Goal: Task Accomplishment & Management: Manage account settings

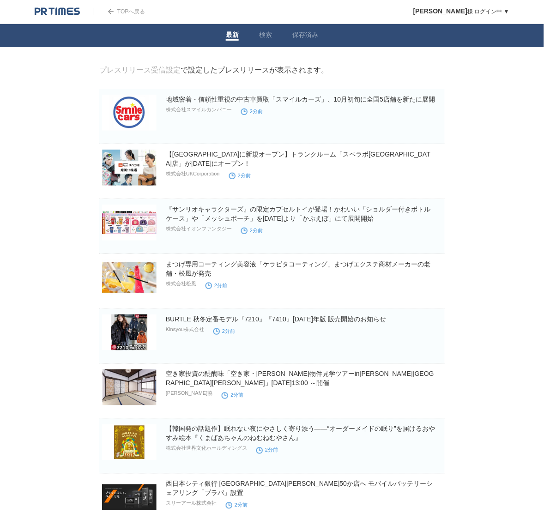
click at [483, 10] on link "小島 様 ログイン中 ▼" at bounding box center [462, 11] width 96 height 6
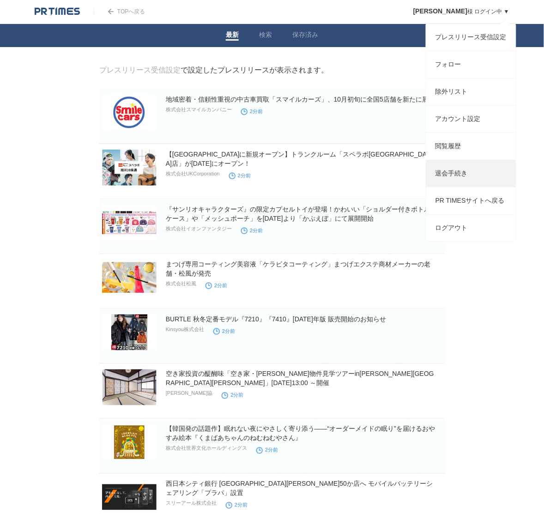
click at [465, 182] on link "退会手続き" at bounding box center [472, 173] width 90 height 27
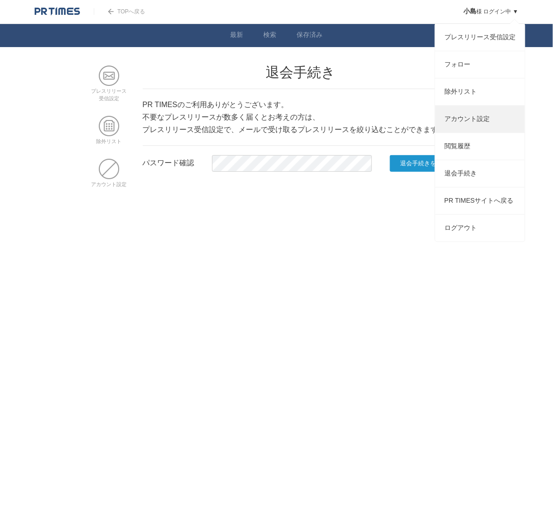
click at [477, 129] on link "アカウント設定" at bounding box center [480, 119] width 90 height 27
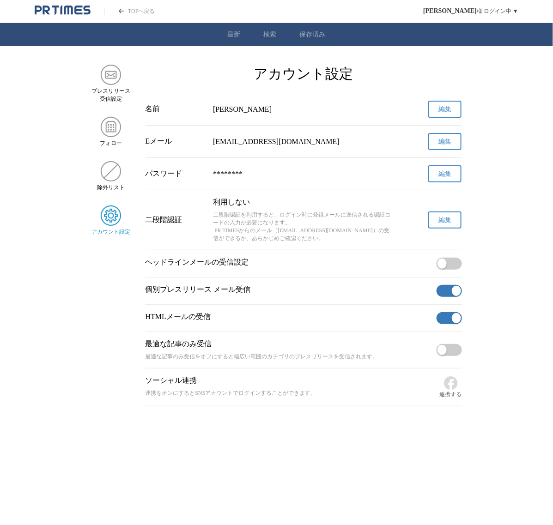
click at [454, 297] on button "button" at bounding box center [449, 291] width 25 height 12
click at [443, 332] on div "HTMLメールの受信" at bounding box center [304, 318] width 317 height 27
click at [445, 324] on button "button" at bounding box center [449, 318] width 25 height 12
click at [115, 181] on img "サイドメニュー" at bounding box center [111, 171] width 20 height 20
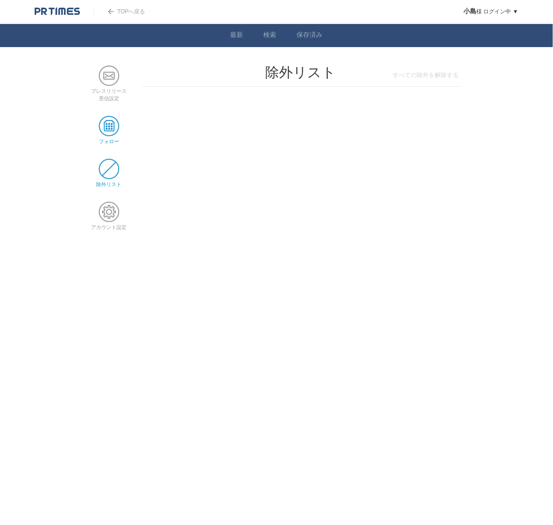
click at [101, 124] on span at bounding box center [109, 126] width 20 height 20
click at [110, 79] on span at bounding box center [109, 76] width 20 height 20
